Goal: Information Seeking & Learning: Compare options

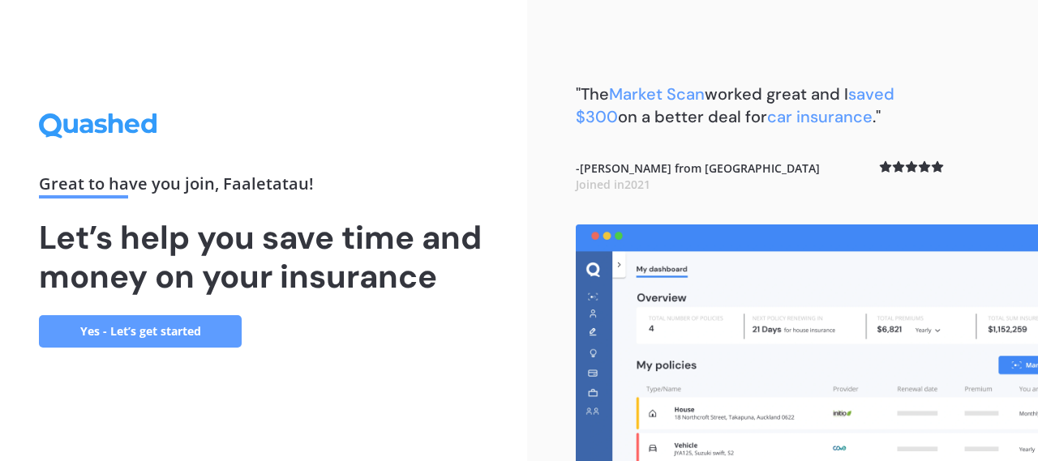
click at [449, 365] on div "Great to have you join , Faaletatau ! Let’s help you save time and money on you…" at bounding box center [263, 230] width 527 height 461
click at [413, 369] on div "Great to have you join , Faaletatau ! Let’s help you save time and money on you…" at bounding box center [263, 230] width 527 height 461
click at [91, 332] on link "Yes - Let’s get started" at bounding box center [140, 331] width 203 height 32
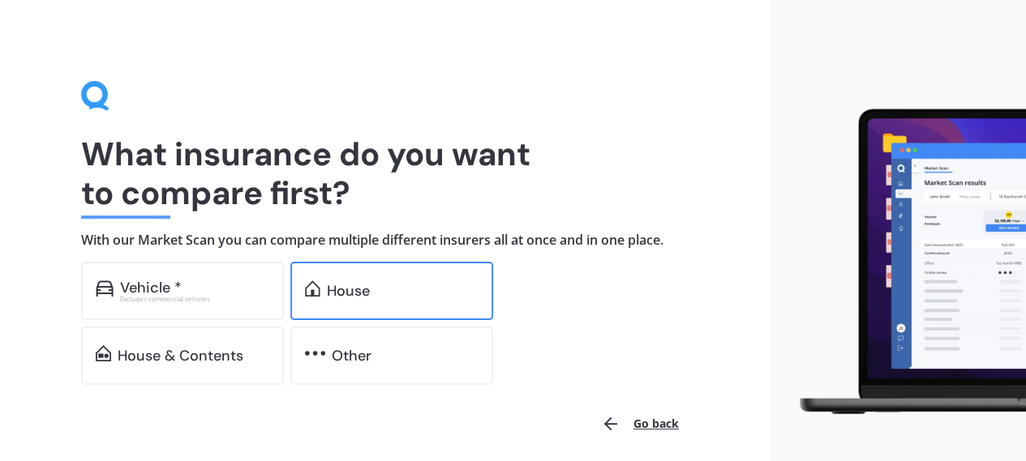
click at [383, 299] on div "House" at bounding box center [391, 291] width 203 height 58
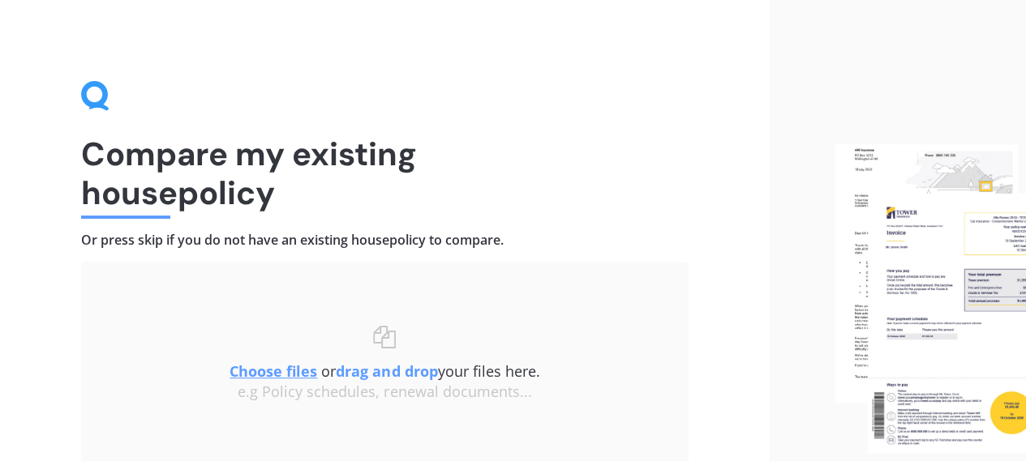
click at [602, 131] on div "Compare my existing house policy Or press skip if you do not have an existing h…" at bounding box center [384, 298] width 607 height 435
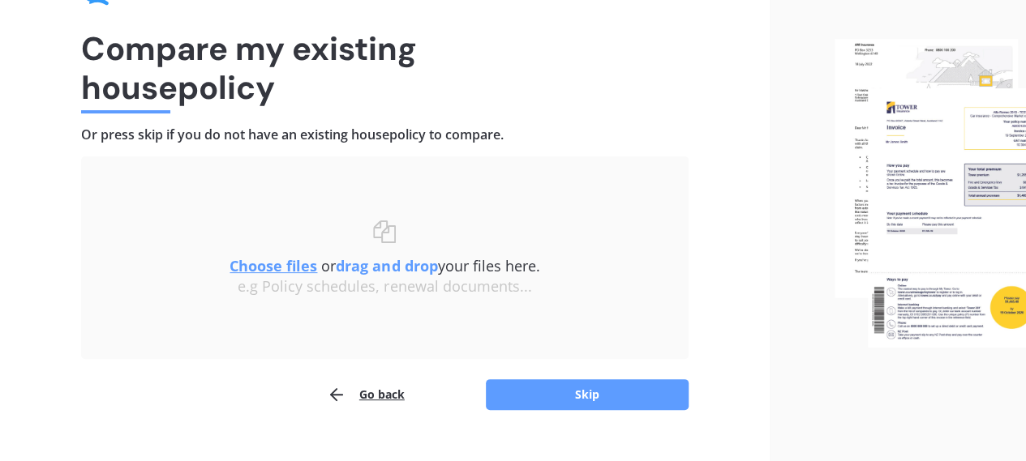
scroll to position [135, 0]
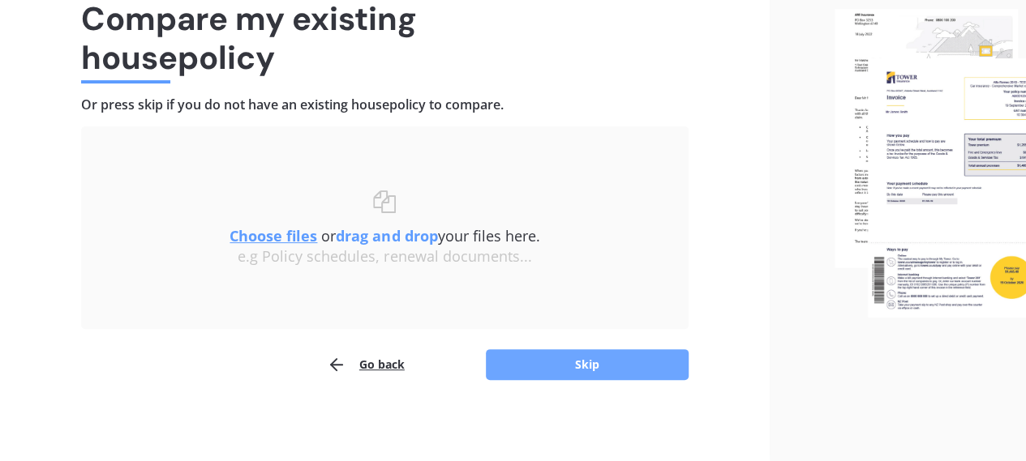
click at [621, 369] on button "Skip" at bounding box center [587, 364] width 203 height 31
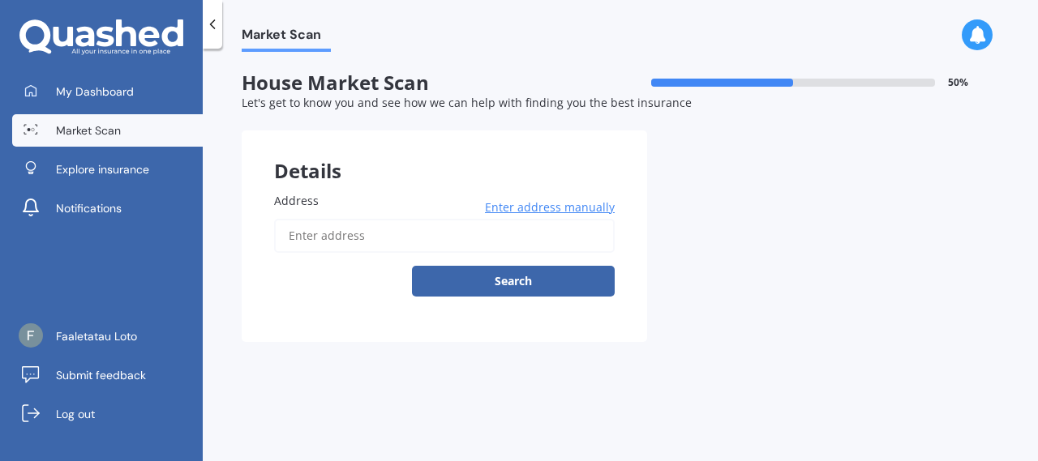
click at [332, 241] on input "Address" at bounding box center [444, 236] width 340 height 34
type input "[STREET_ADDRESS]"
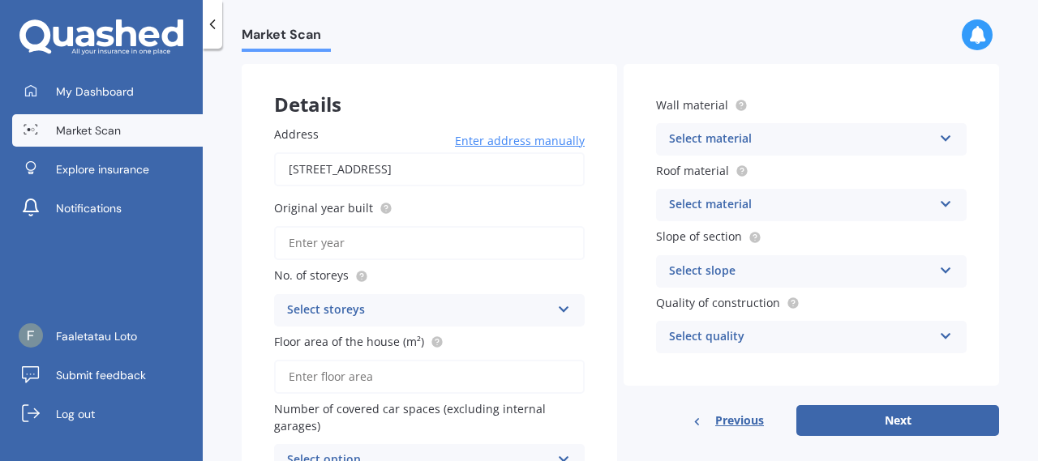
scroll to position [65, 0]
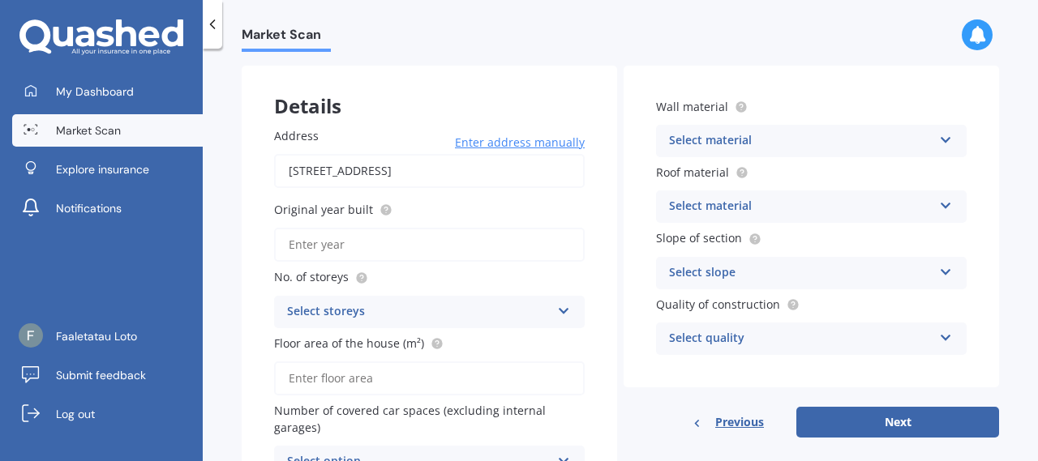
click at [903, 139] on div "Select material" at bounding box center [800, 140] width 263 height 19
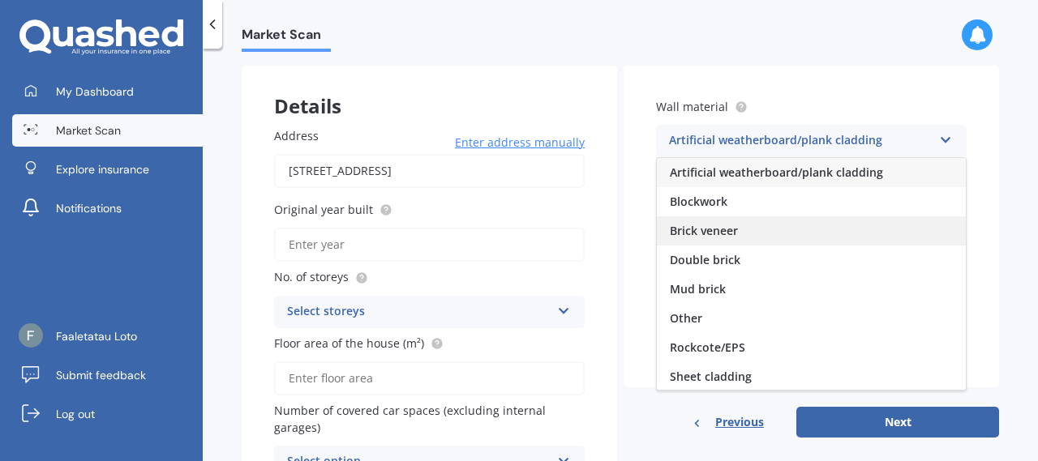
click at [717, 226] on span "Brick veneer" at bounding box center [704, 230] width 68 height 15
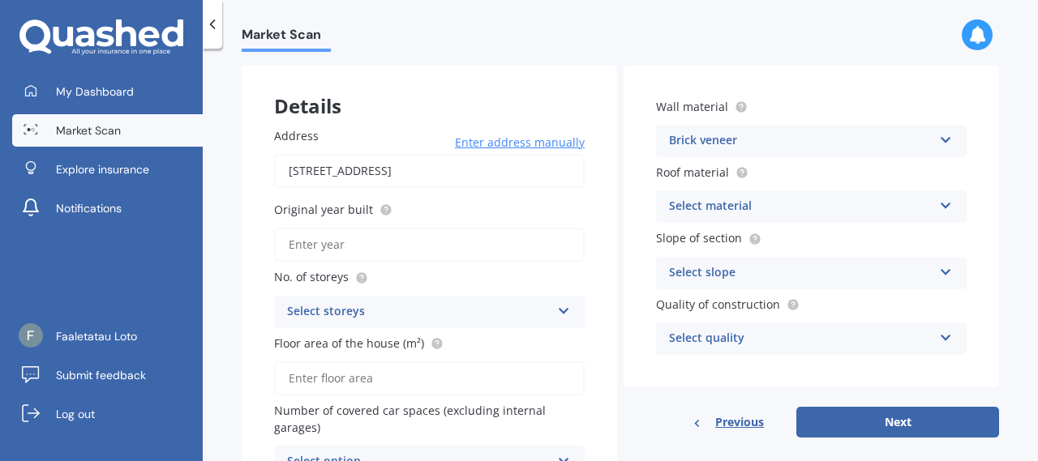
click at [726, 208] on div "Select material" at bounding box center [800, 206] width 263 height 19
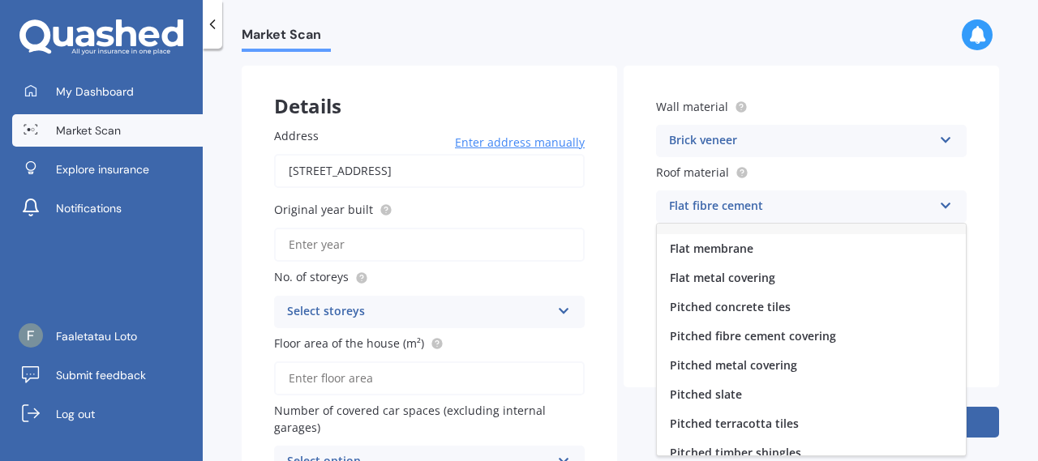
scroll to position [0, 0]
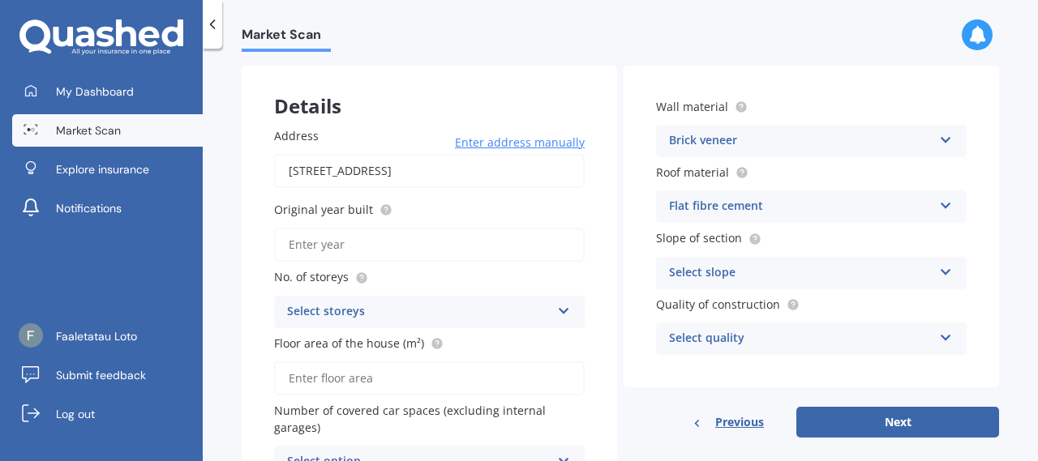
click at [753, 34] on div "Market Scan" at bounding box center [620, 26] width 835 height 52
click at [753, 275] on div "Select slope" at bounding box center [800, 272] width 263 height 19
click at [687, 34] on div "Market Scan" at bounding box center [620, 26] width 835 height 52
click at [537, 45] on div "Market Scan" at bounding box center [620, 26] width 835 height 52
